Goal: Task Accomplishment & Management: Manage account settings

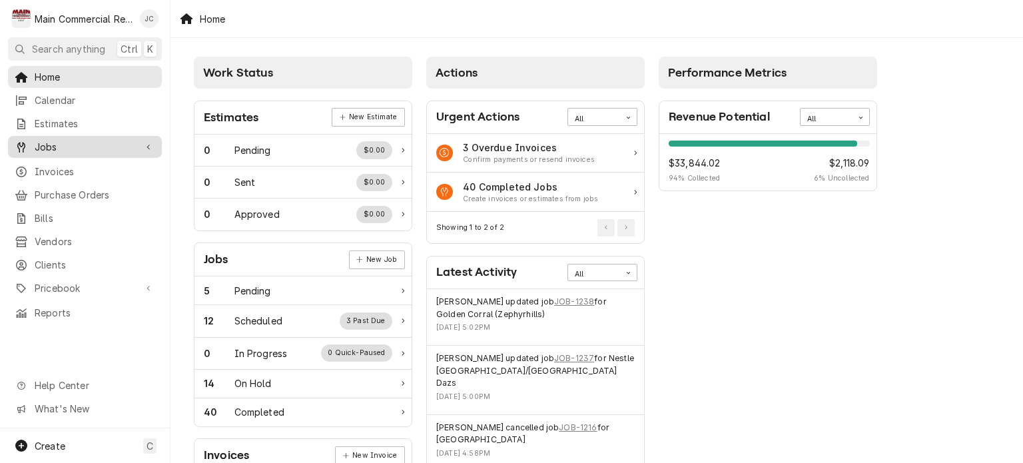
click at [51, 143] on span "Jobs" at bounding box center [85, 147] width 101 height 14
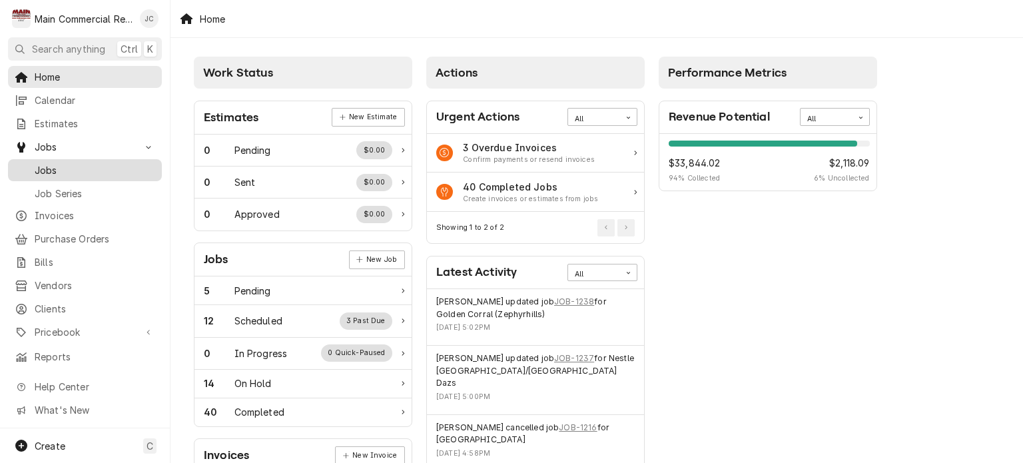
click at [55, 171] on span "Jobs" at bounding box center [95, 170] width 121 height 14
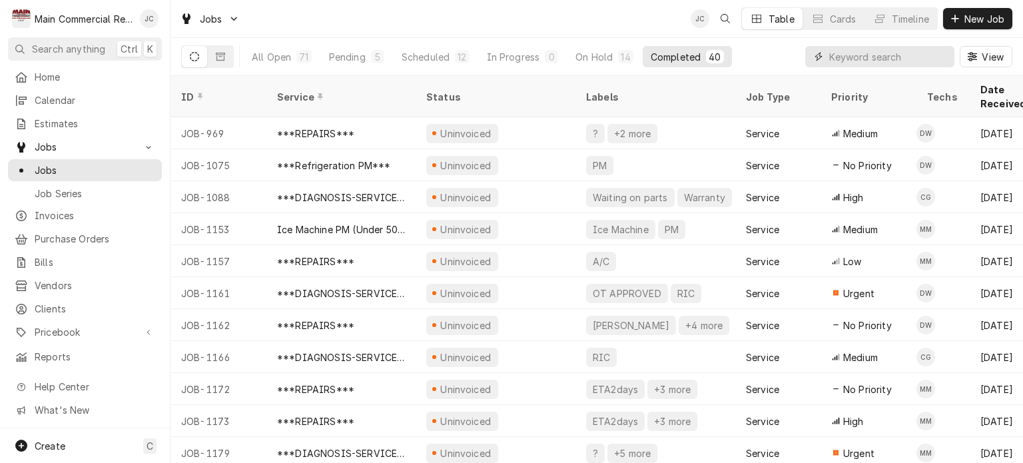
click at [875, 57] on input "Dynamic Content Wrapper" at bounding box center [888, 56] width 119 height 21
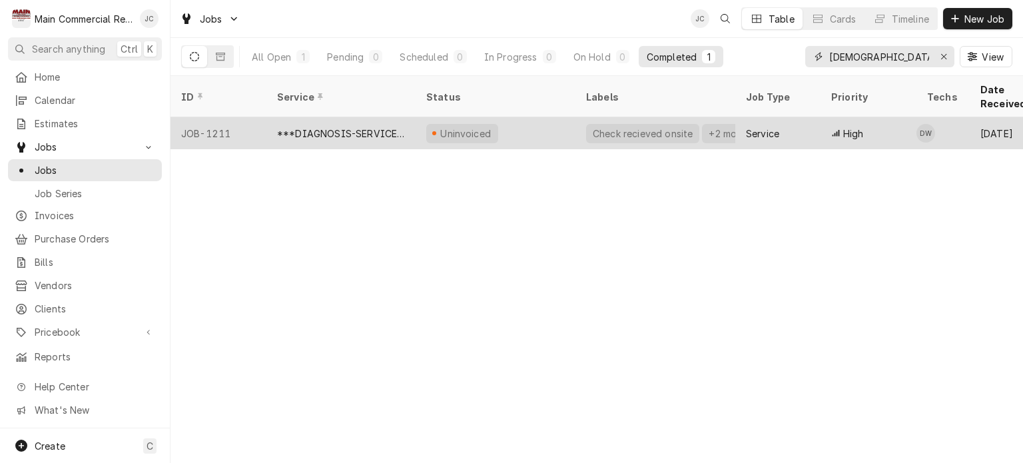
type input "[DEMOGRAPHIC_DATA]"
click at [311, 127] on div "***DIAGNOSIS-SERVICE CALL***" at bounding box center [341, 134] width 128 height 14
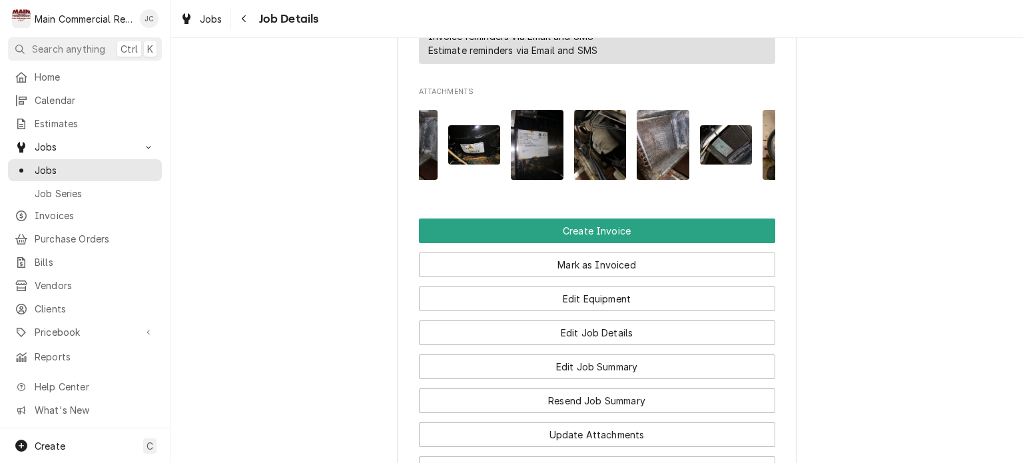
scroll to position [1386, 0]
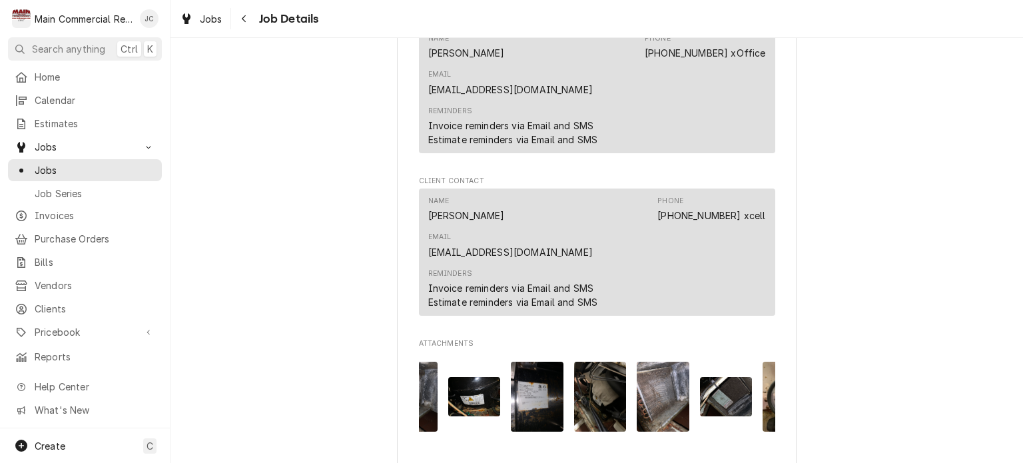
scroll to position [1132, 0]
click at [538, 362] on img "Attachments" at bounding box center [537, 397] width 53 height 70
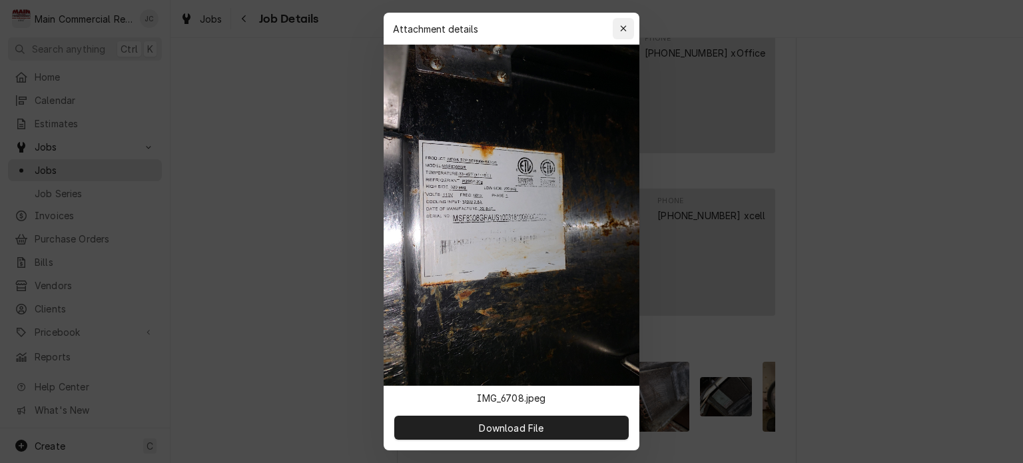
click at [623, 29] on icon "button" at bounding box center [623, 28] width 6 height 6
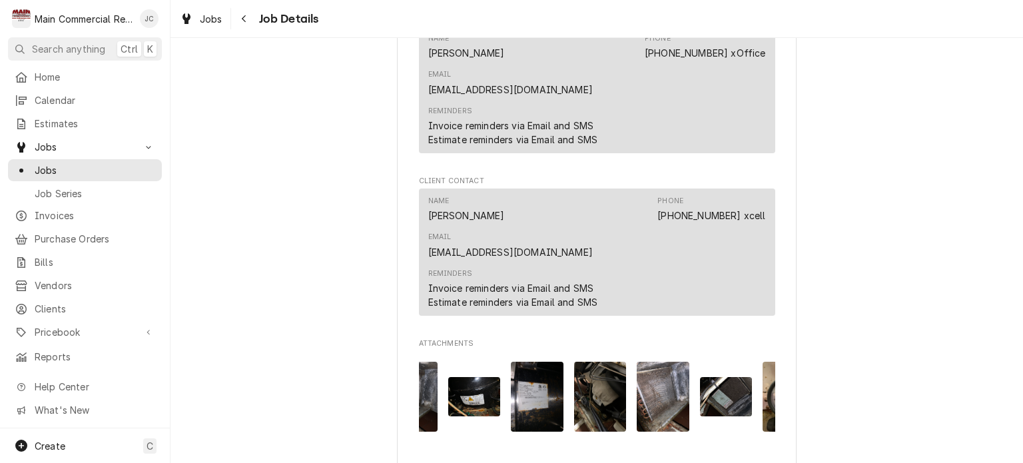
click at [659, 362] on img "Attachments" at bounding box center [663, 397] width 53 height 70
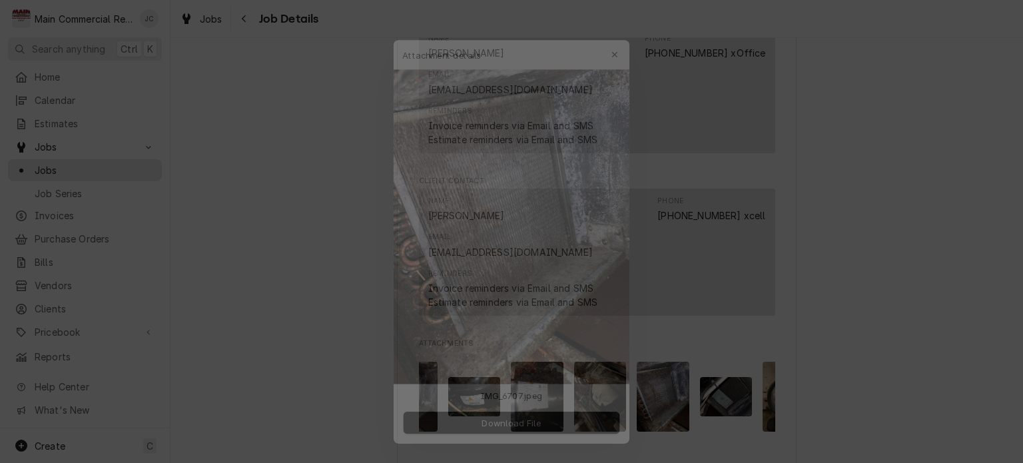
click at [706, 247] on div at bounding box center [511, 231] width 1023 height 463
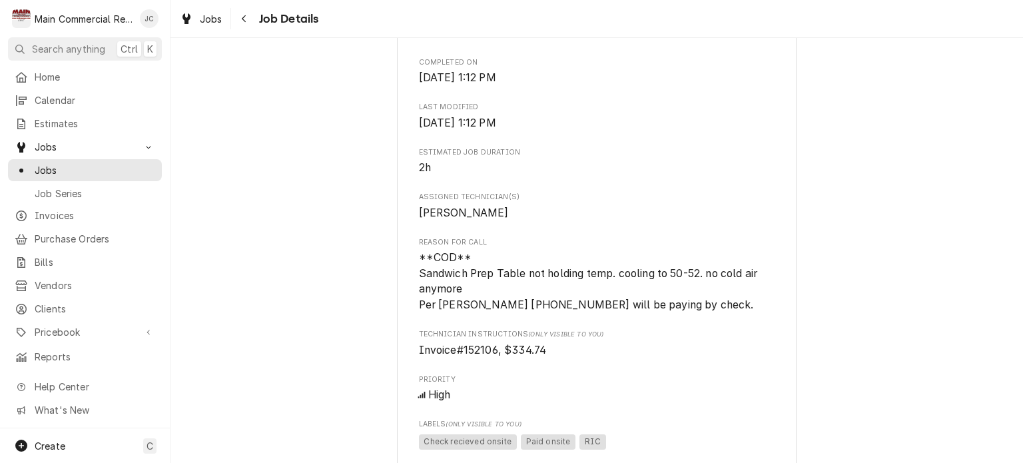
scroll to position [452, 0]
click at [248, 20] on div "Navigate back" at bounding box center [244, 18] width 13 height 13
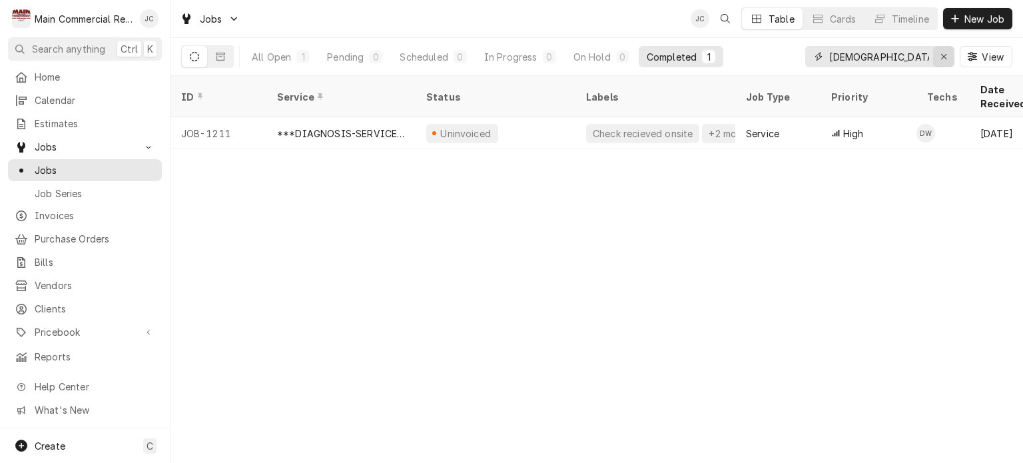
click at [941, 63] on button "Erase input" at bounding box center [943, 56] width 21 height 21
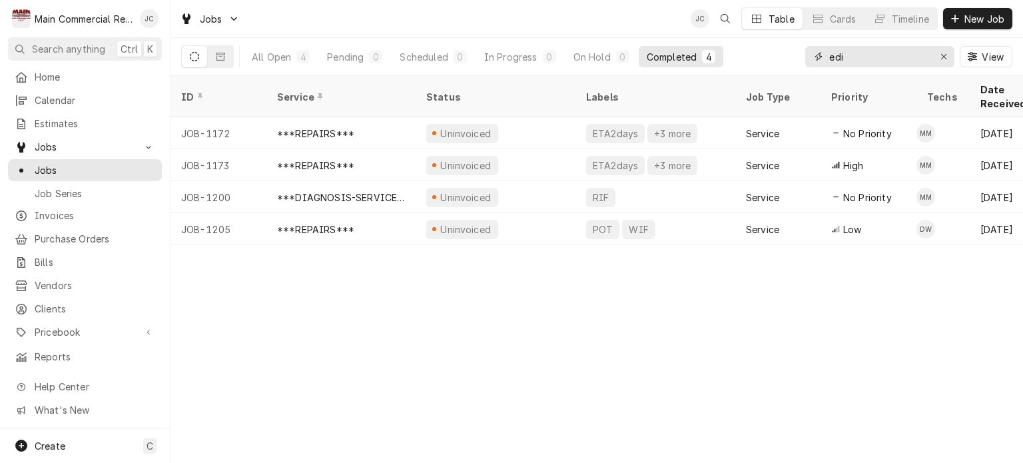
type input "edi"
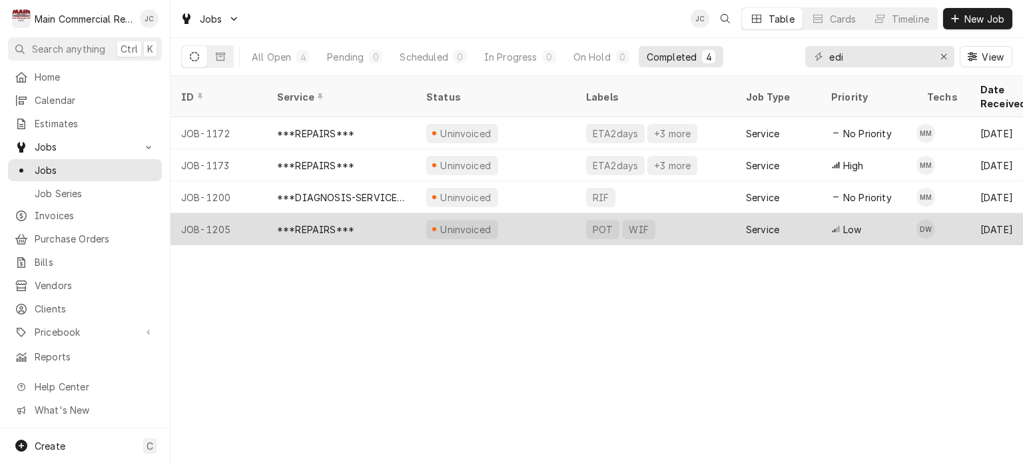
click at [365, 213] on div "***REPAIRS***" at bounding box center [340, 229] width 149 height 32
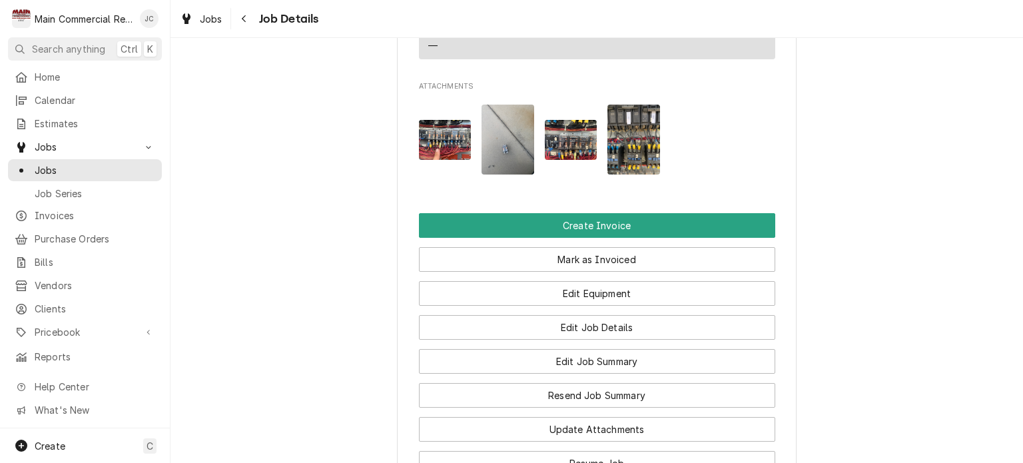
scroll to position [1246, 0]
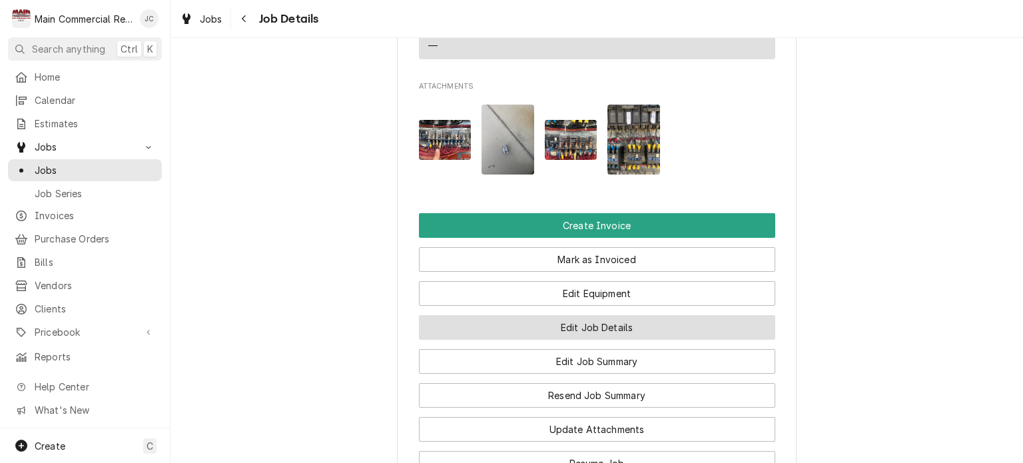
click at [605, 315] on button "Edit Job Details" at bounding box center [597, 327] width 356 height 25
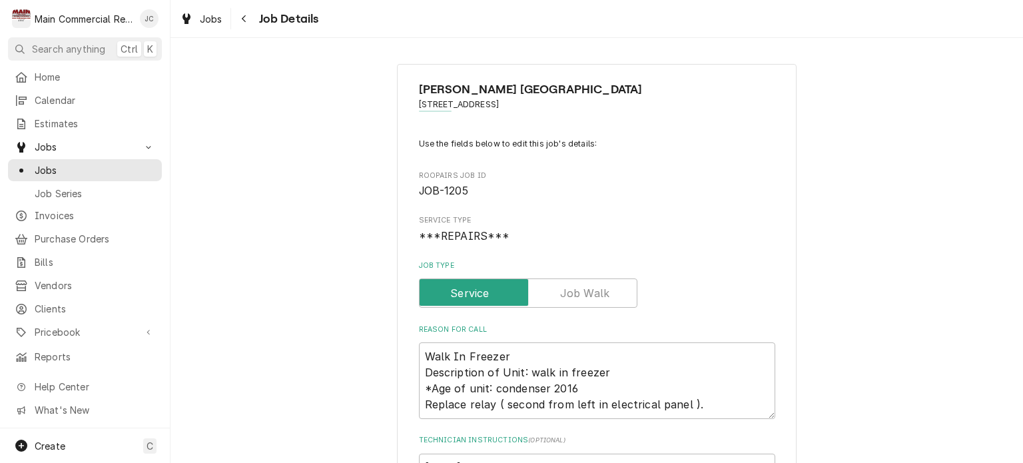
type textarea "x"
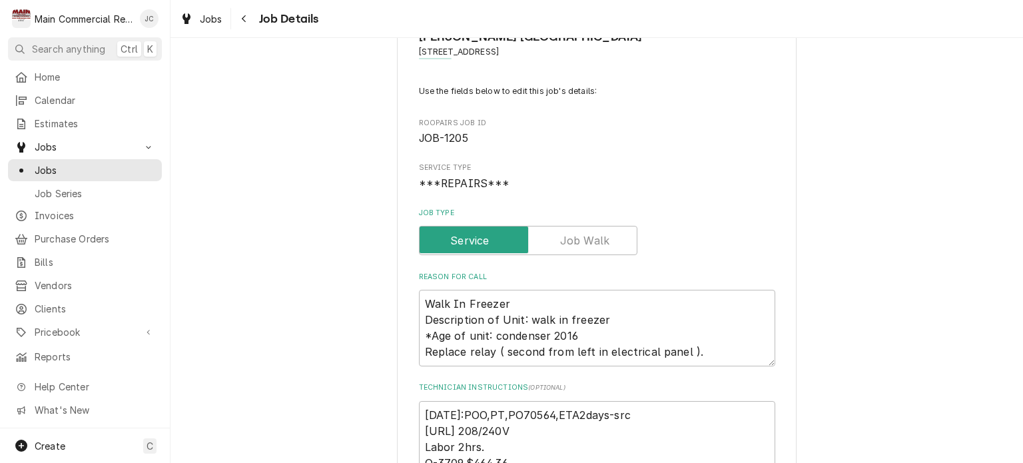
scroll to position [52, 0]
